Goal: Task Accomplishment & Management: Complete application form

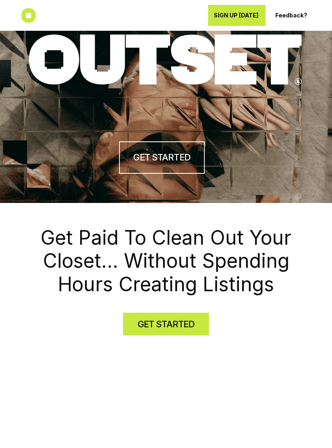
click at [157, 166] on link "GET STARTED" at bounding box center [162, 157] width 86 height 32
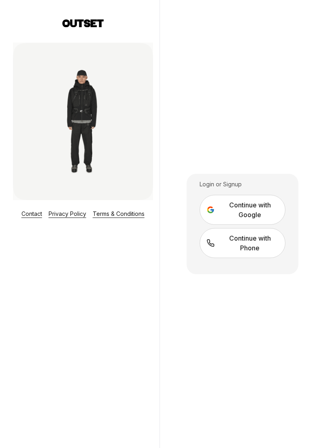
click at [229, 188] on div "Login or Signup" at bounding box center [243, 184] width 86 height 8
click at [230, 188] on div "Login or Signup" at bounding box center [243, 184] width 86 height 8
click at [234, 188] on div "Login or Signup" at bounding box center [243, 184] width 86 height 8
click at [299, 390] on div "Login or Signup Continue with Google Continue with Phone" at bounding box center [242, 224] width 166 height 448
click at [233, 188] on div "Login or Signup" at bounding box center [243, 184] width 86 height 8
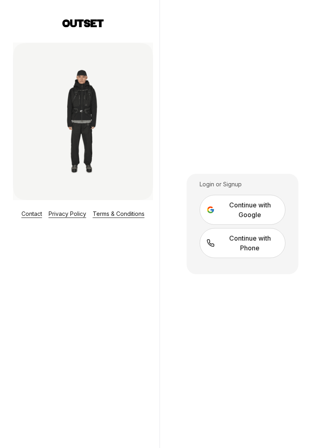
click at [229, 250] on span "Continue with Phone" at bounding box center [249, 242] width 57 height 19
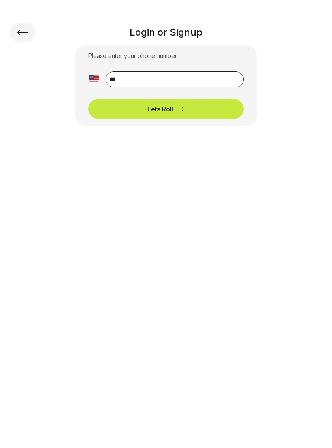
click at [128, 78] on input "**" at bounding box center [175, 79] width 138 height 16
type input "**********"
click at [127, 110] on button "Lets Roll" at bounding box center [165, 109] width 155 height 20
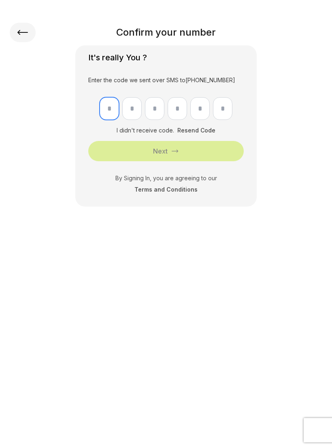
click at [110, 108] on input "text" at bounding box center [109, 108] width 19 height 23
type input "*"
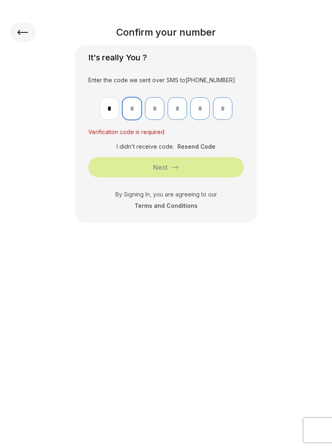
type input "*"
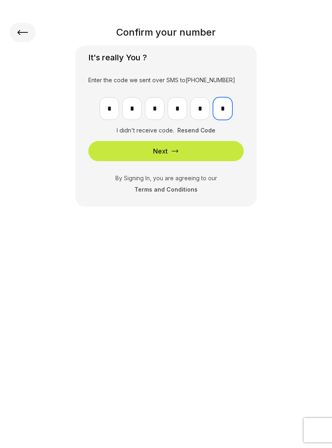
type input "*"
click at [115, 148] on button "Next" at bounding box center [165, 151] width 155 height 20
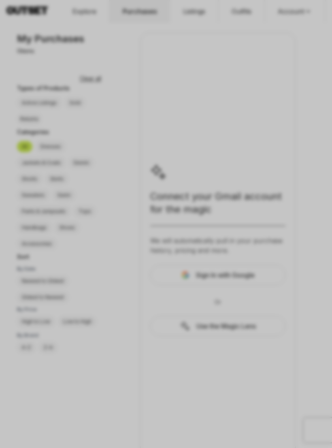
click at [87, 374] on div at bounding box center [166, 224] width 332 height 448
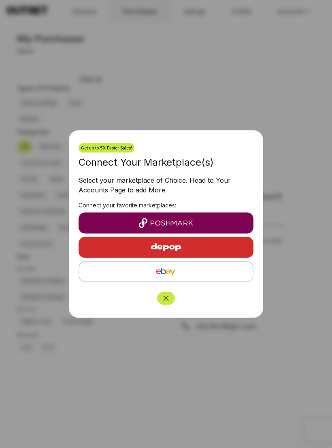
click at [138, 221] on img "button" at bounding box center [166, 223] width 162 height 10
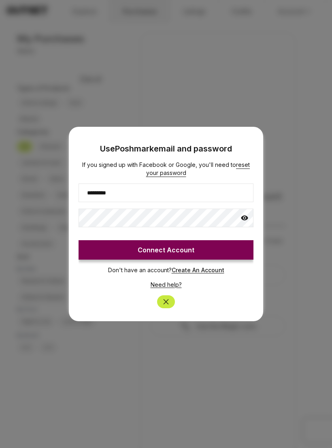
type input "*********"
click at [138, 245] on button "Connect Account" at bounding box center [166, 249] width 175 height 19
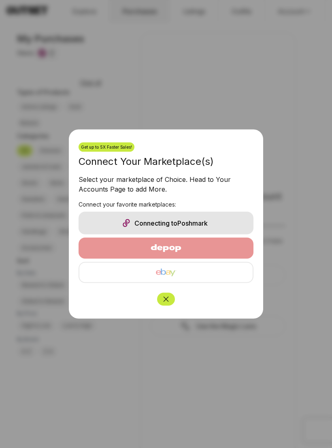
click at [166, 296] on icon "Close" at bounding box center [166, 299] width 8 height 8
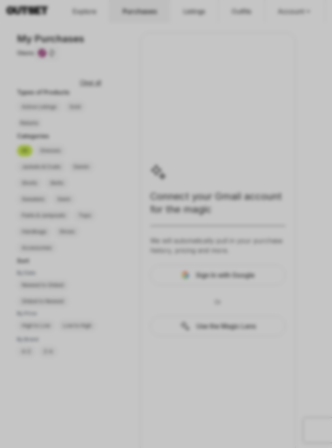
click at [51, 431] on div at bounding box center [166, 224] width 332 height 448
